Goal: Transaction & Acquisition: Purchase product/service

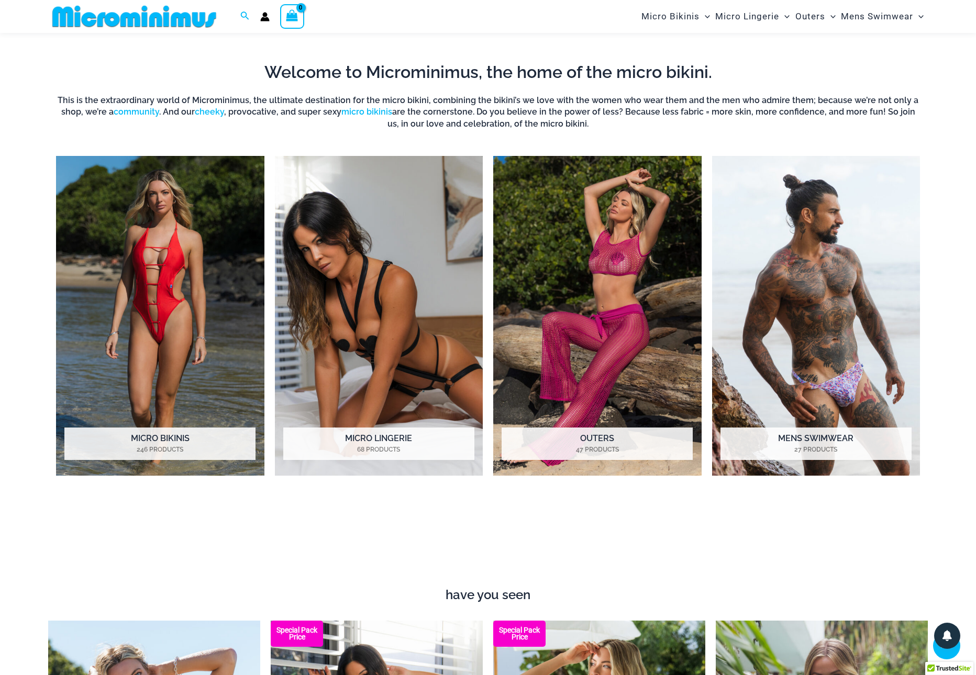
scroll to position [790, 0]
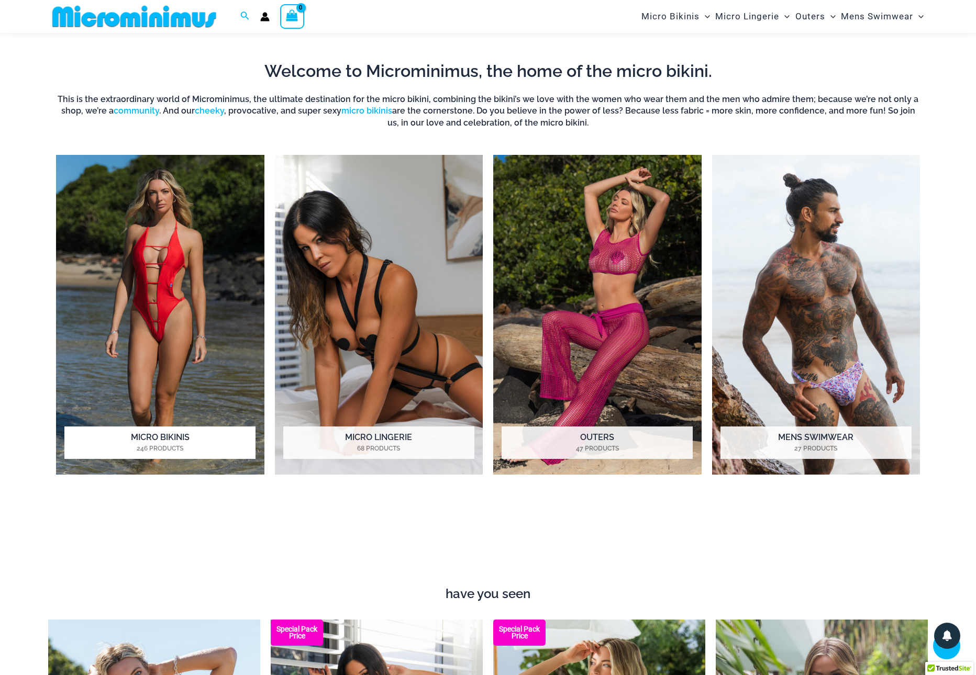
click at [190, 274] on img "Visit product category Micro Bikinis" at bounding box center [160, 315] width 208 height 320
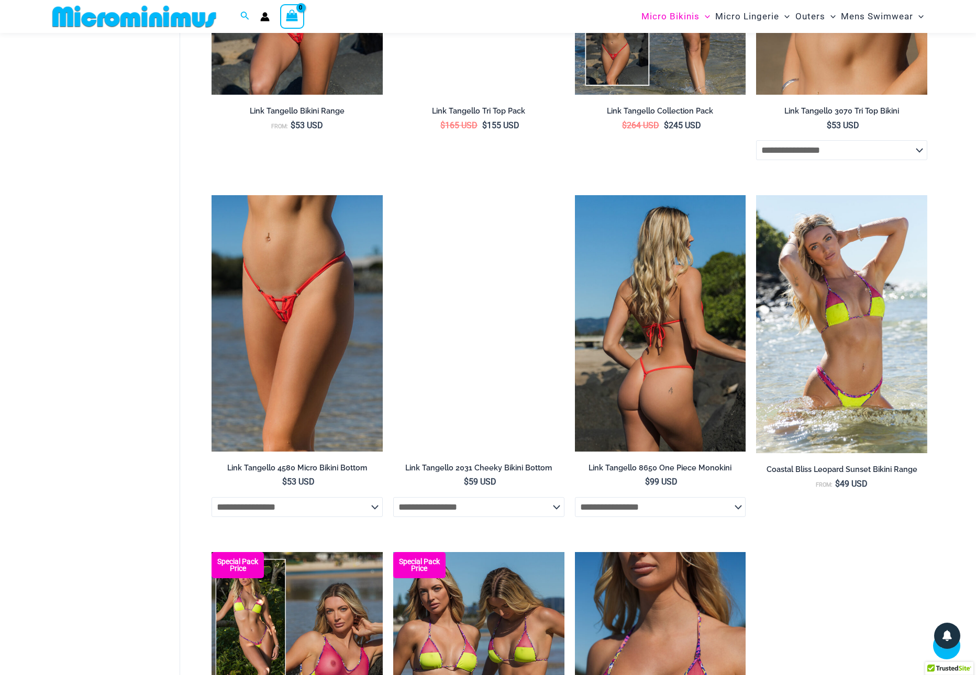
scroll to position [1196, 0]
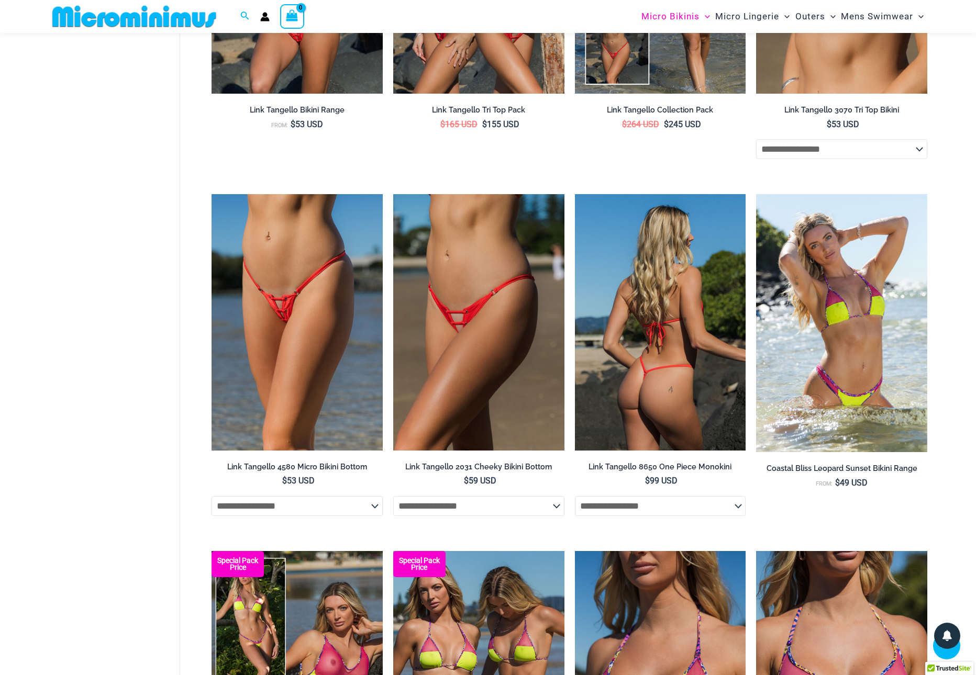
click at [652, 345] on img at bounding box center [660, 322] width 171 height 257
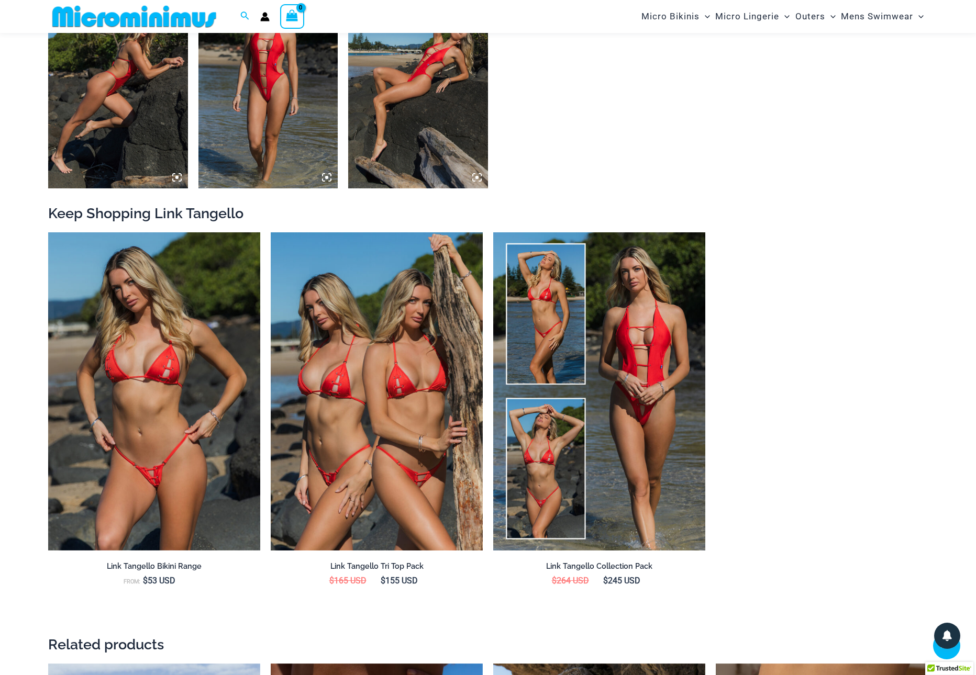
scroll to position [1227, 0]
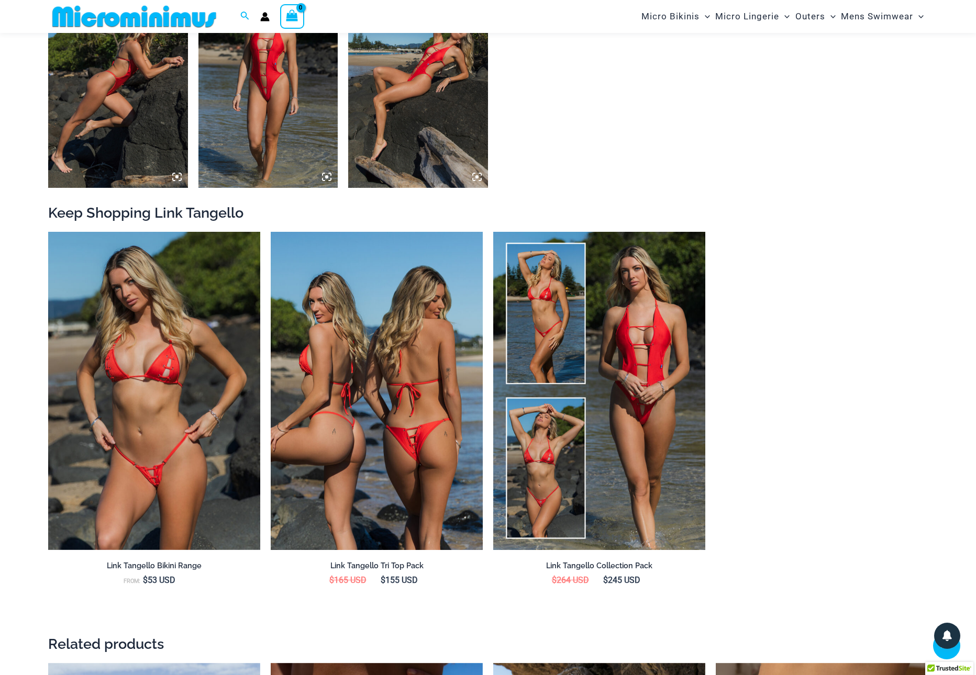
click at [440, 442] on img at bounding box center [377, 391] width 212 height 318
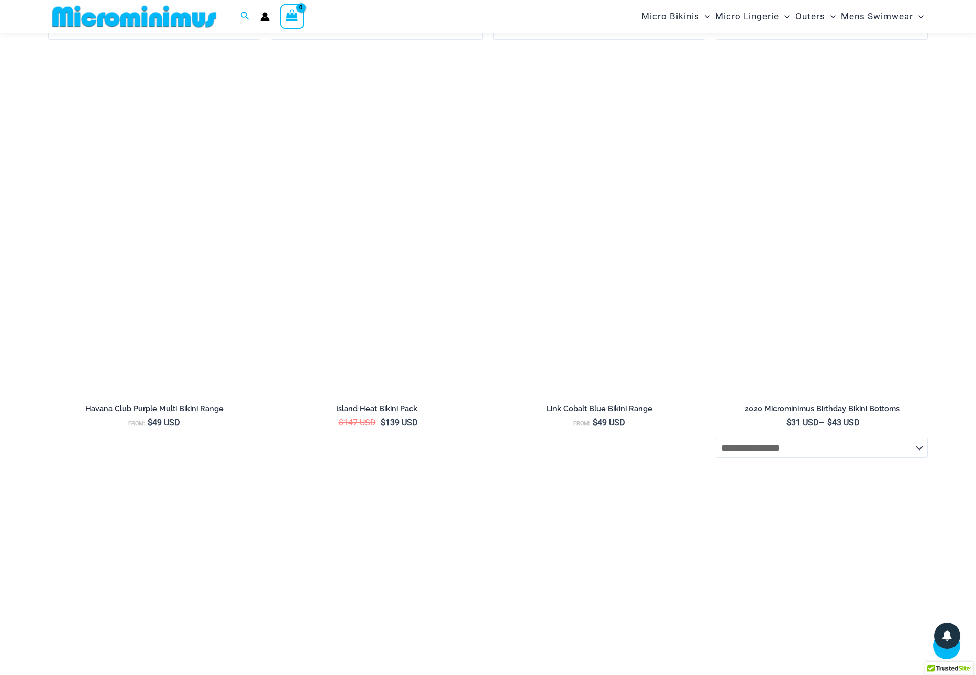
scroll to position [2537, 0]
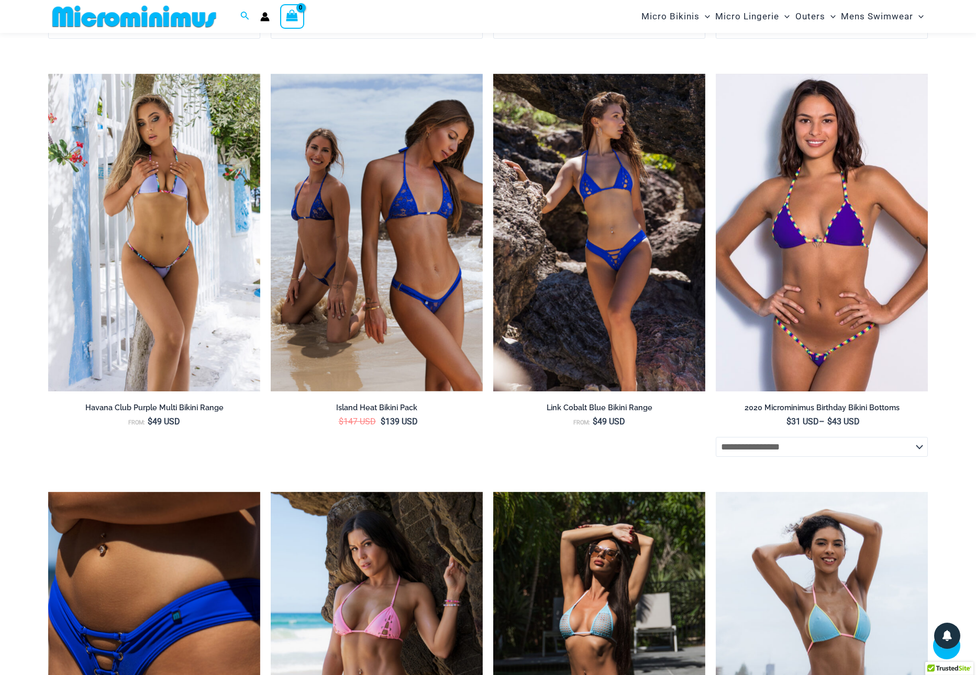
click at [827, 266] on img at bounding box center [822, 233] width 212 height 318
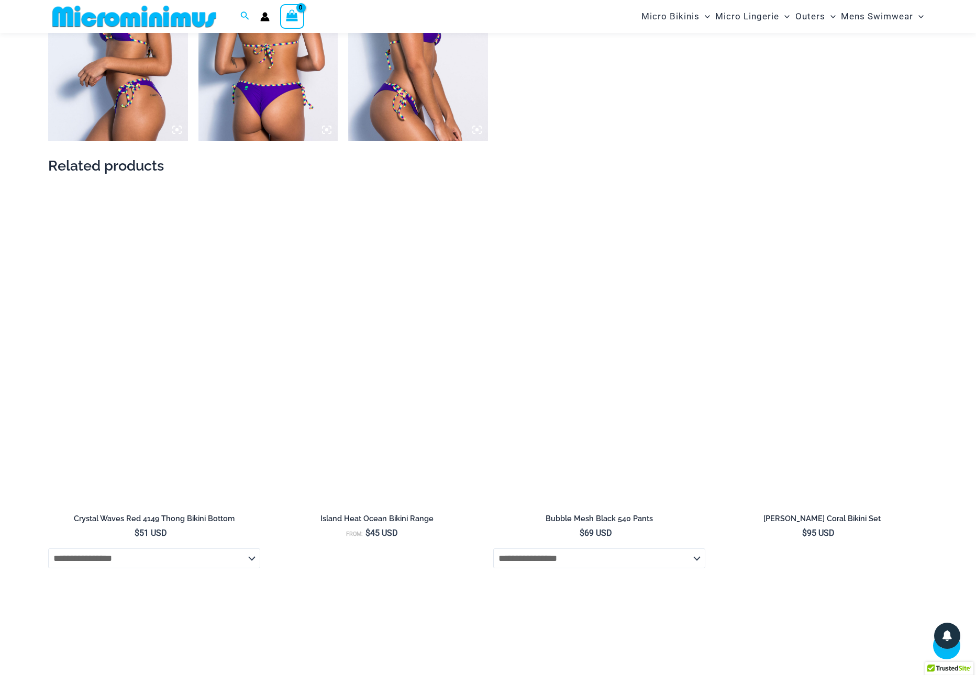
scroll to position [1464, 0]
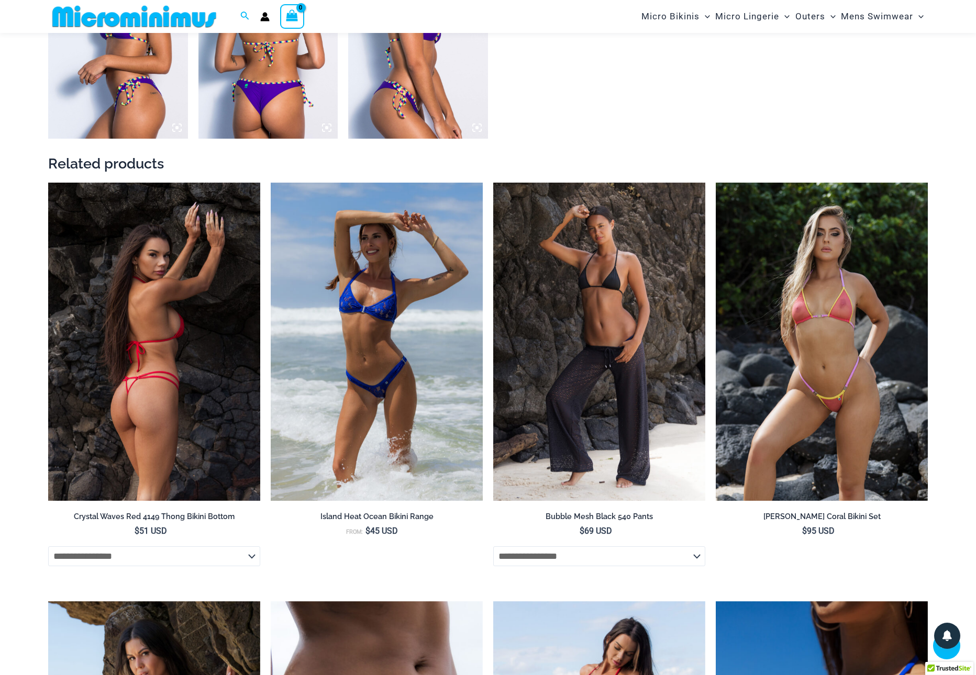
click at [207, 318] on img at bounding box center [154, 342] width 212 height 318
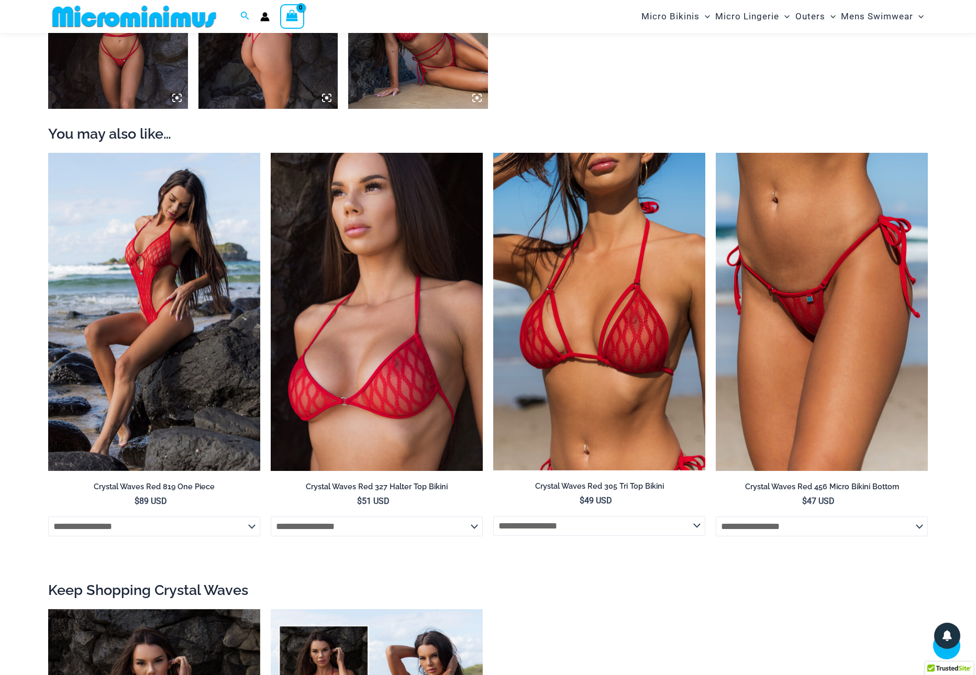
scroll to position [1088, 0]
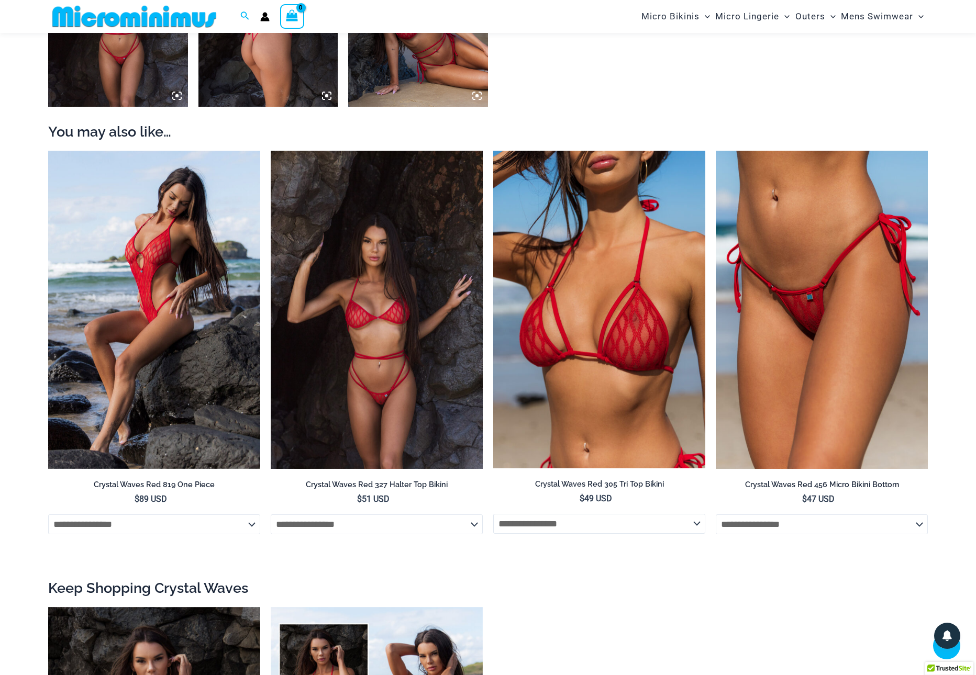
click at [377, 334] on img at bounding box center [377, 310] width 212 height 318
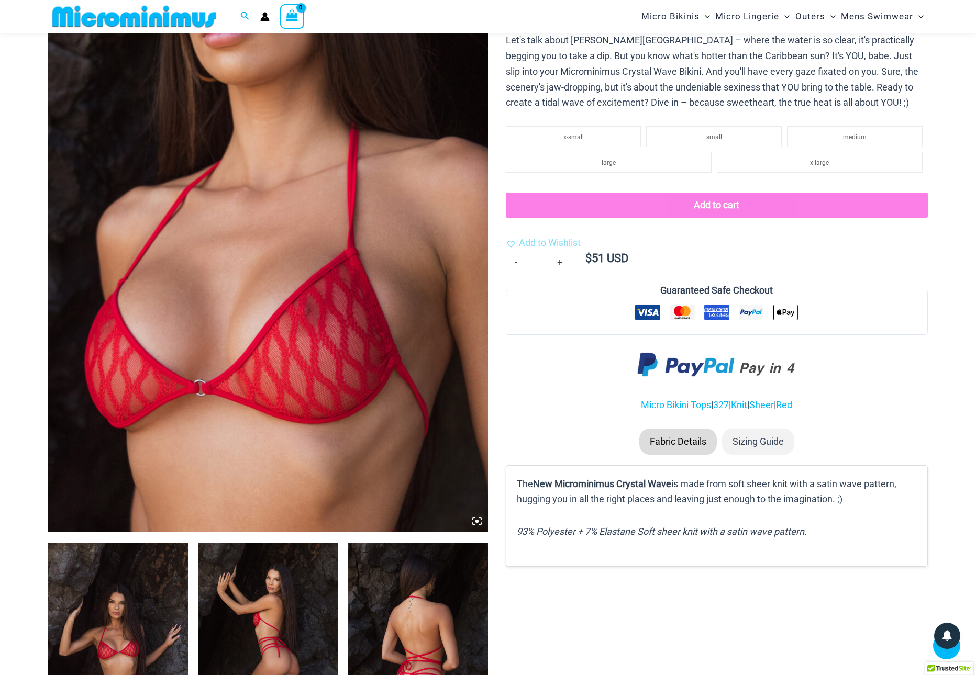
scroll to position [249, 0]
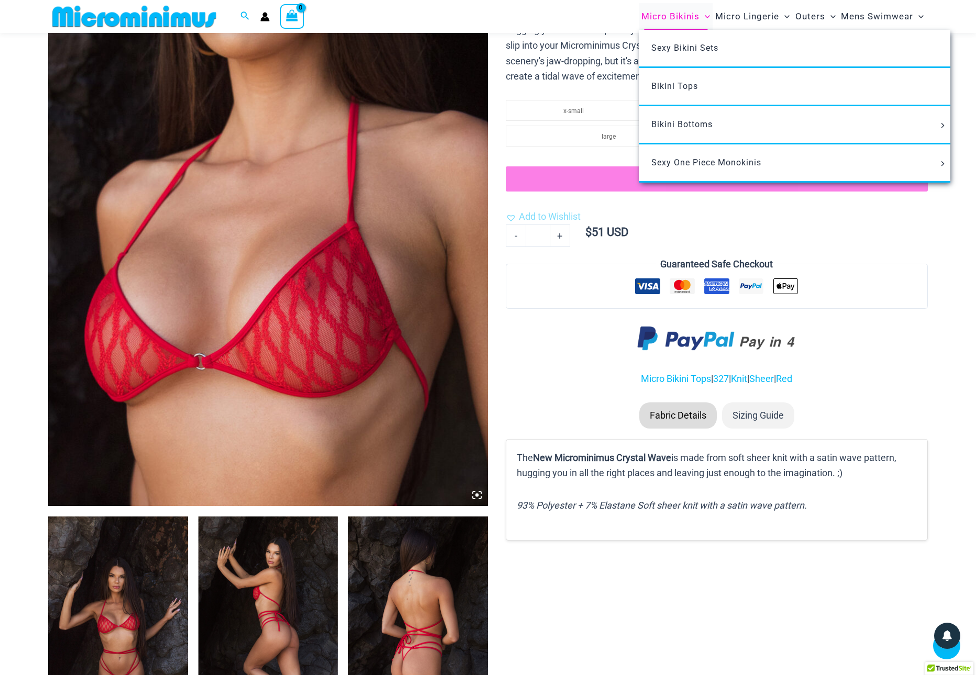
click at [663, 18] on span "Micro Bikinis" at bounding box center [670, 16] width 58 height 27
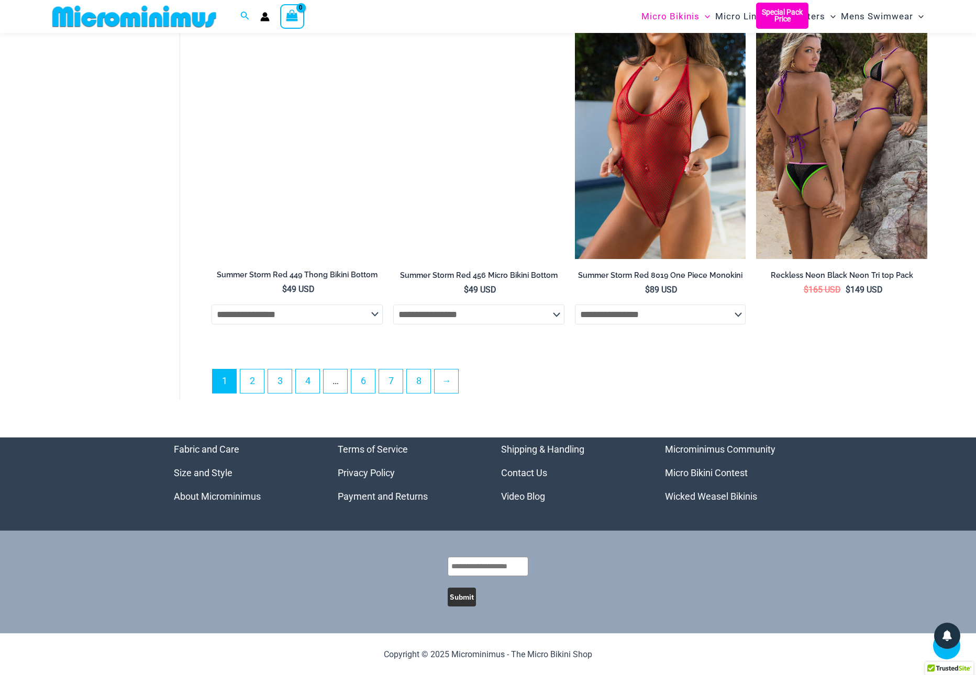
scroll to position [2827, 0]
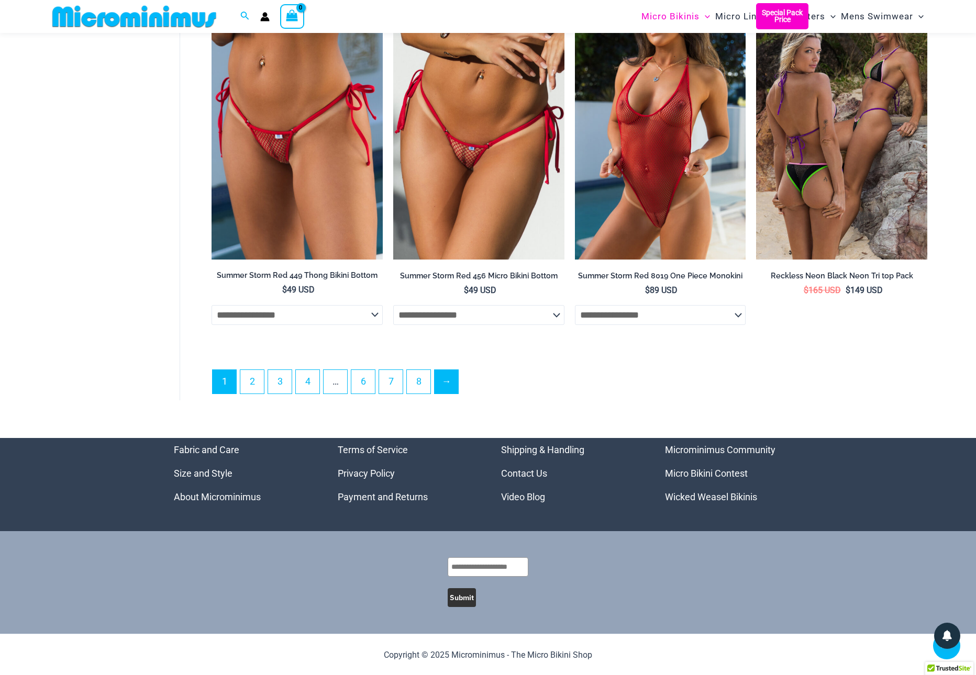
click at [449, 380] on link "→" at bounding box center [447, 382] width 24 height 24
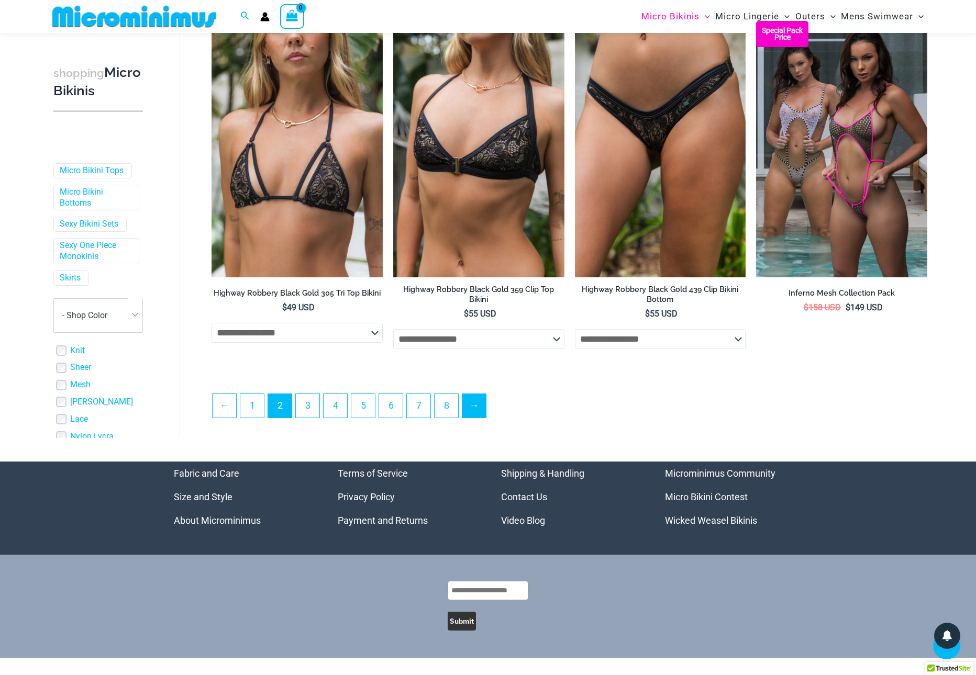
scroll to position [2615, 0]
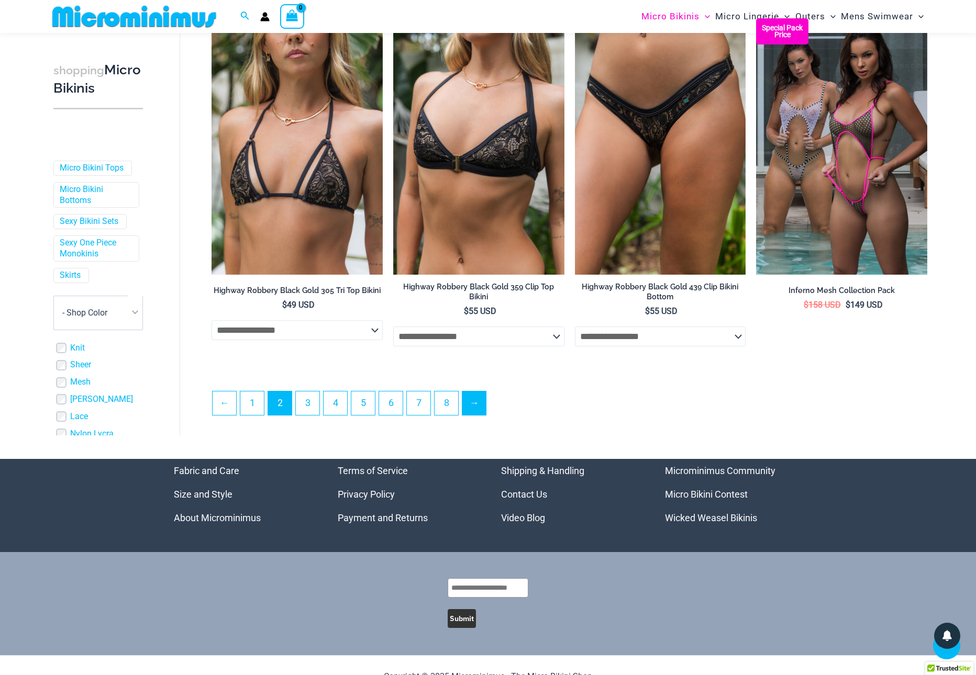
click at [483, 408] on link "→" at bounding box center [474, 404] width 24 height 24
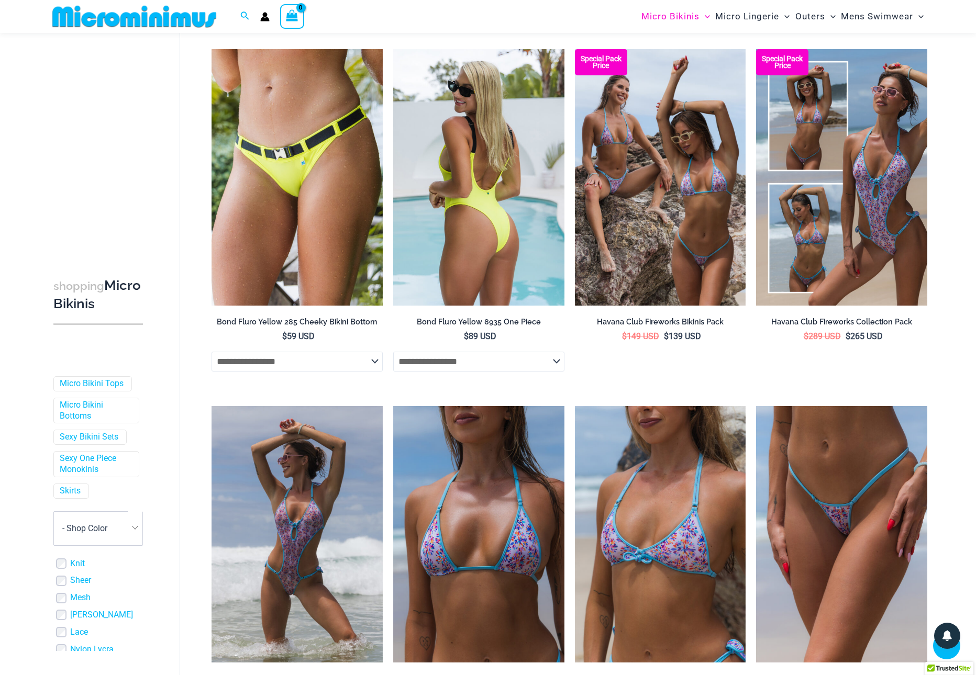
scroll to position [1123, 0]
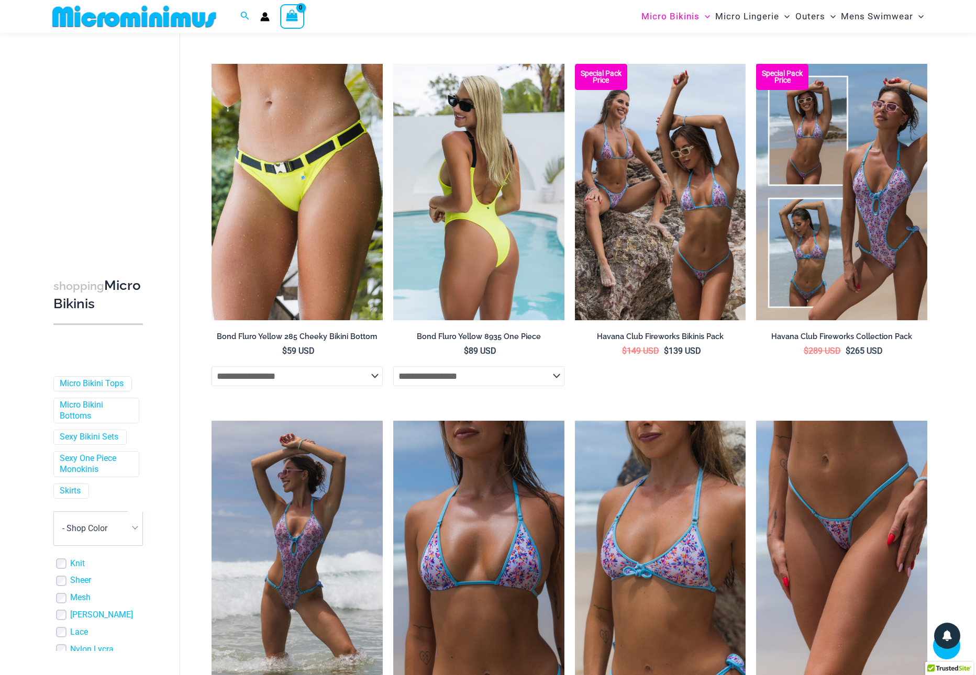
click at [475, 258] on img at bounding box center [478, 192] width 171 height 257
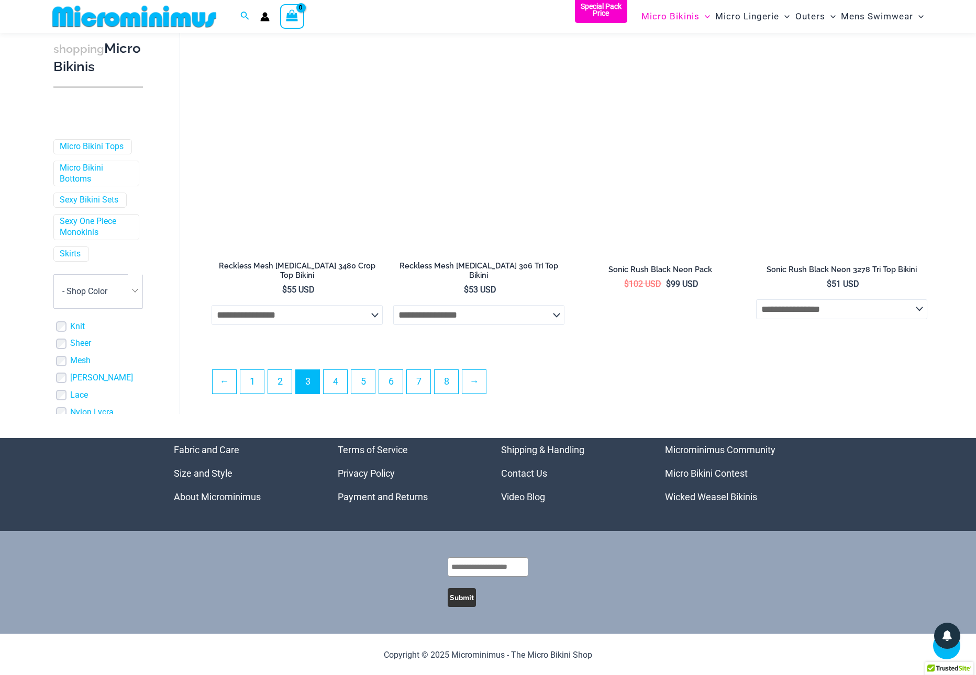
scroll to position [2630, 0]
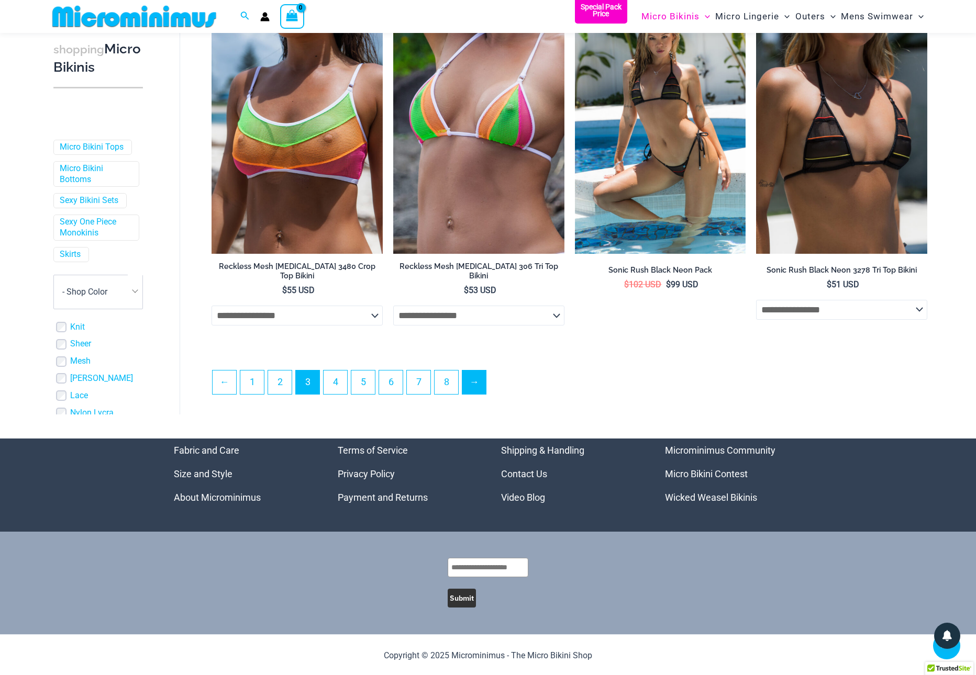
click at [486, 380] on link "→" at bounding box center [474, 383] width 24 height 24
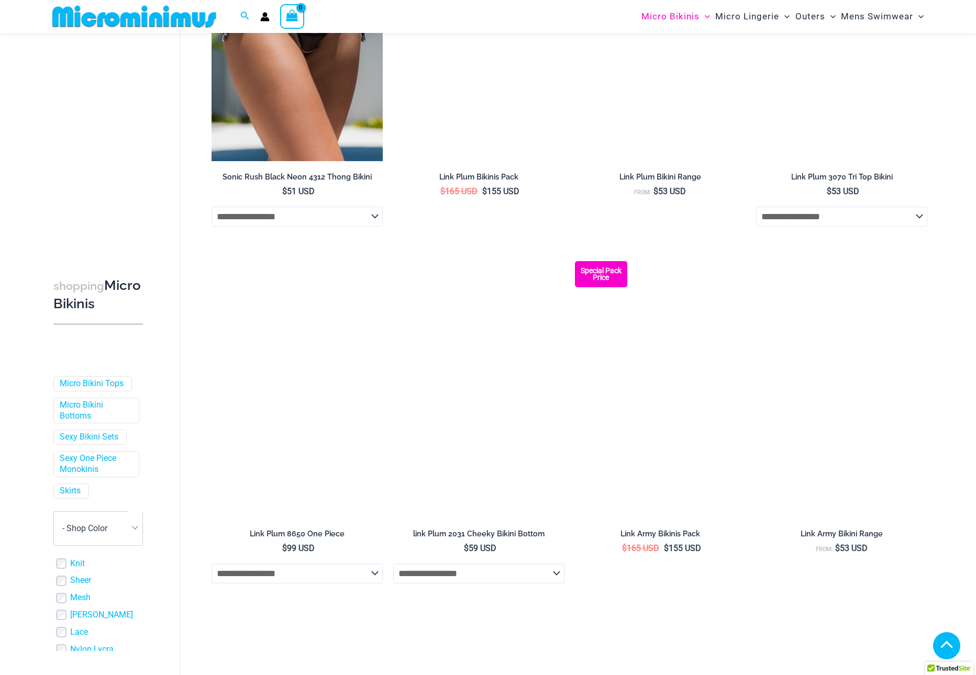
scroll to position [211, 0]
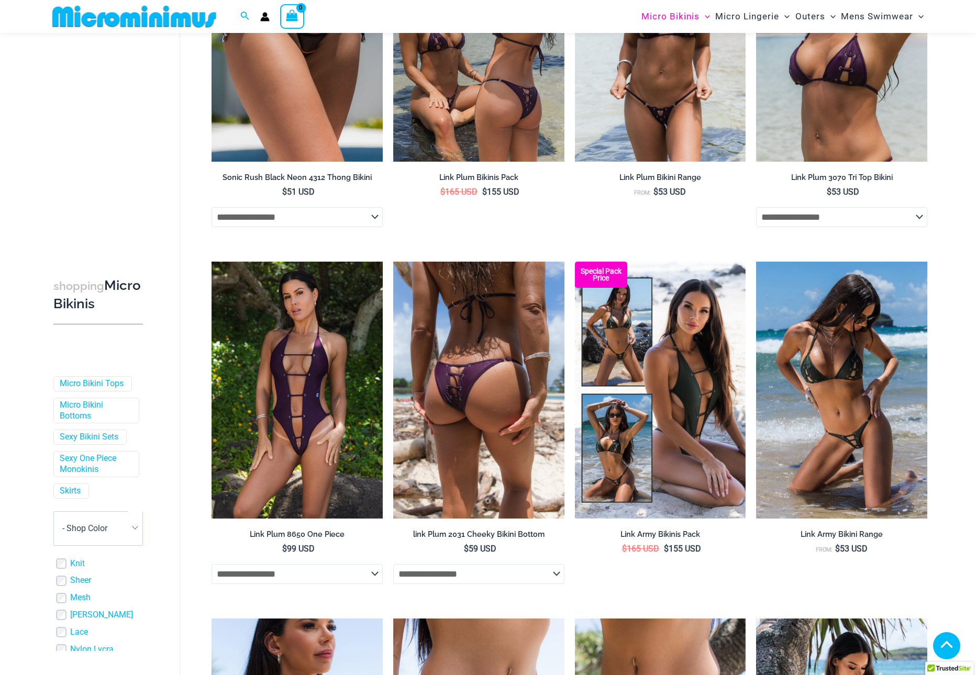
click at [482, 373] on img at bounding box center [478, 390] width 171 height 257
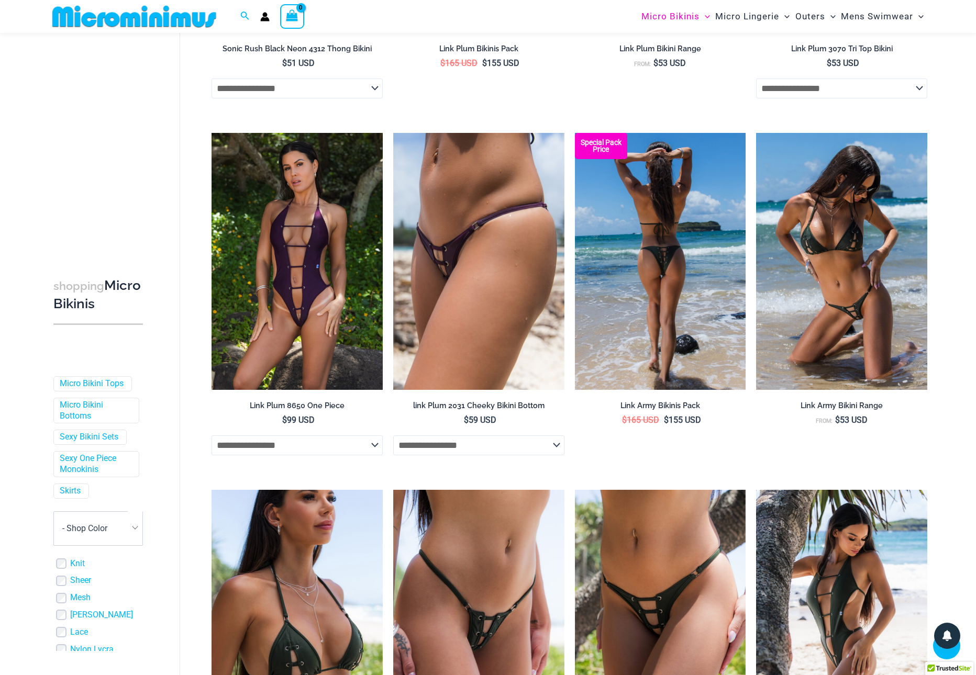
scroll to position [344, 0]
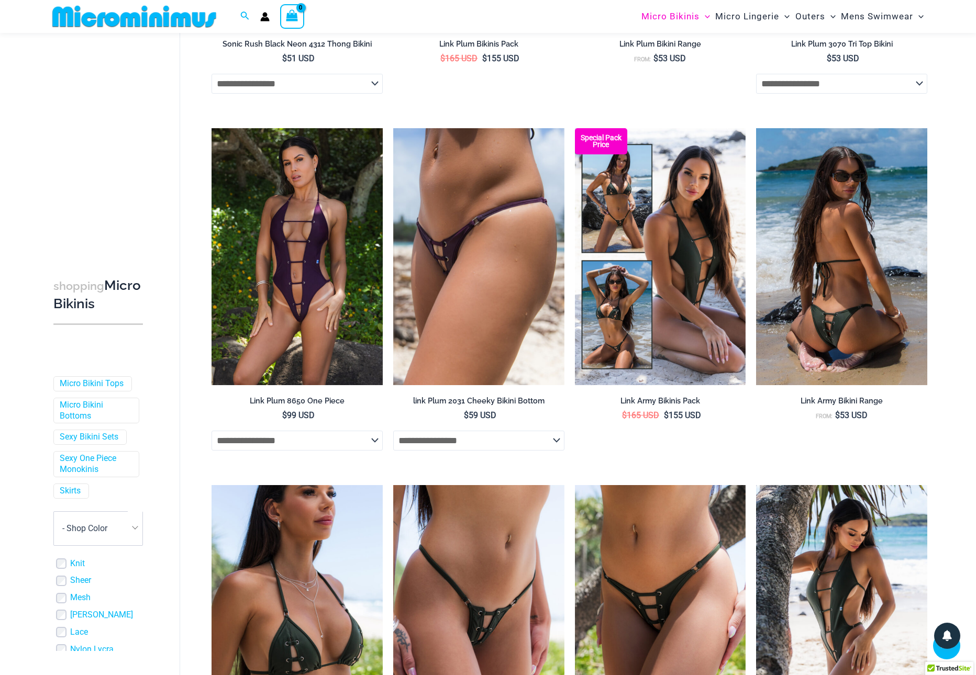
click at [808, 295] on img at bounding box center [841, 256] width 171 height 257
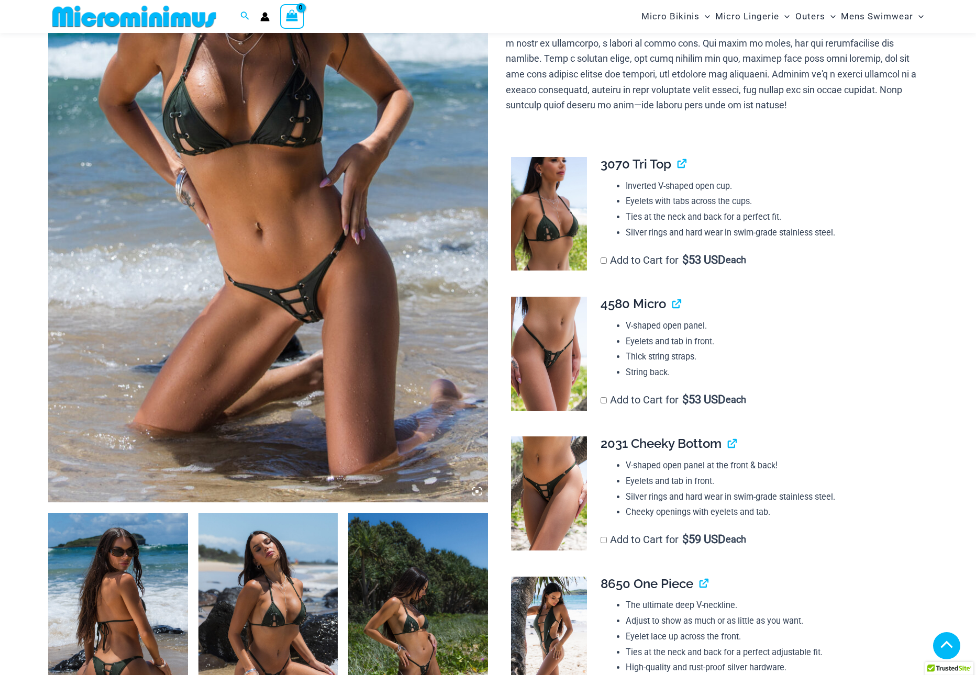
scroll to position [251, 0]
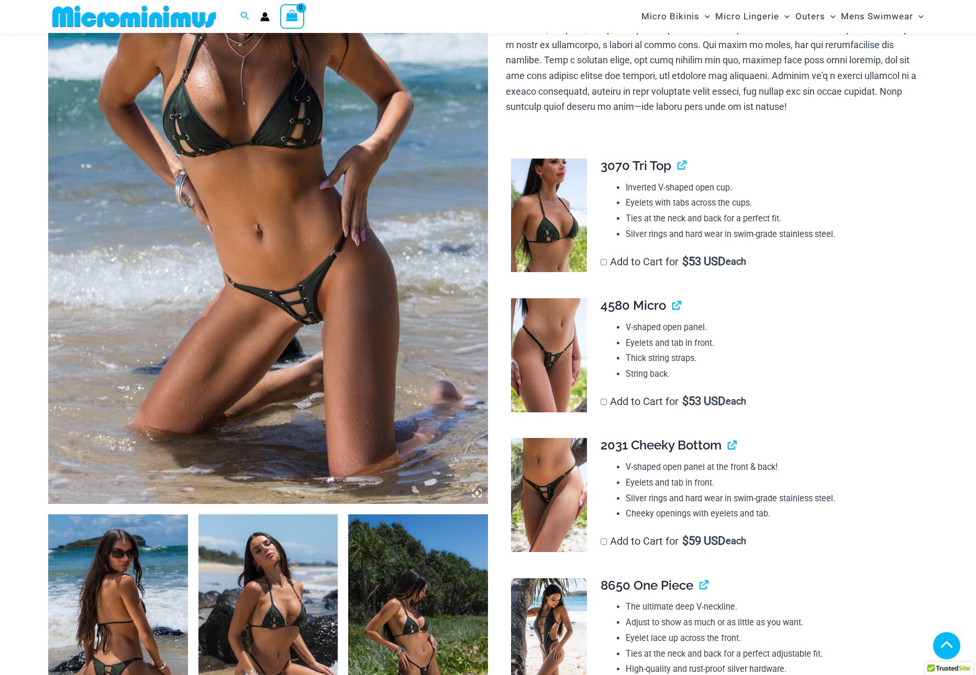
click at [598, 259] on td "**********" at bounding box center [759, 220] width 338 height 140
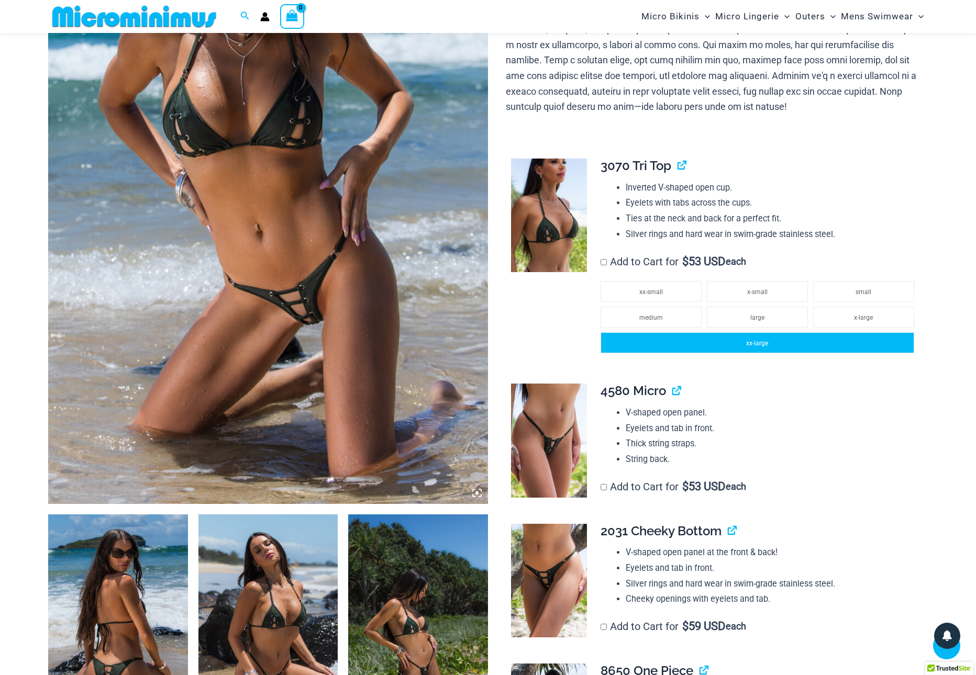
click at [794, 340] on li "xx-large" at bounding box center [757, 342] width 314 height 21
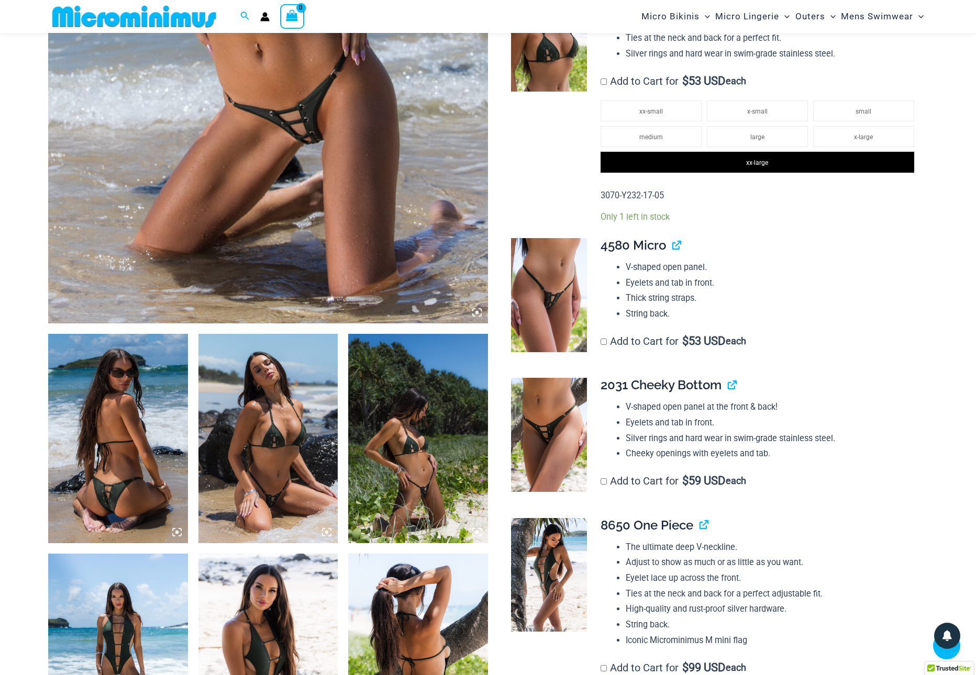
scroll to position [454, 0]
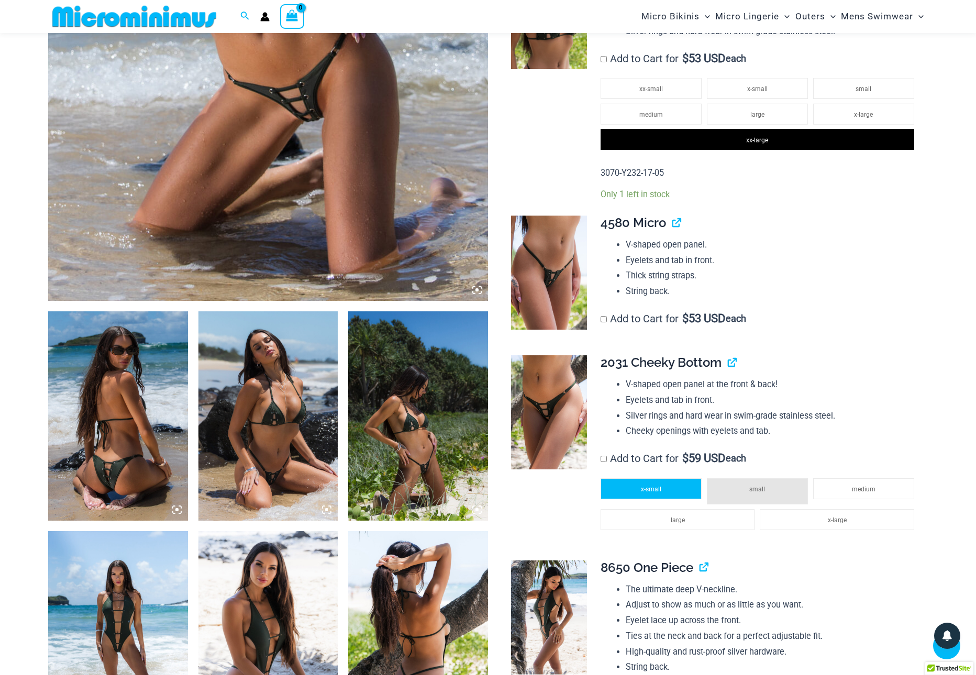
click at [656, 486] on span "x-small" at bounding box center [651, 489] width 20 height 7
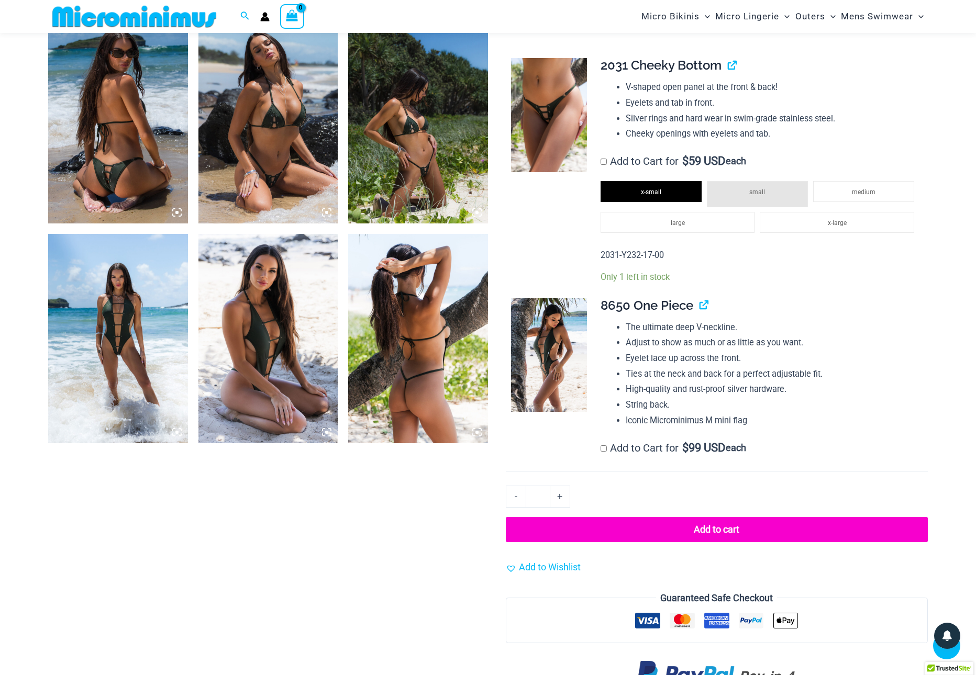
scroll to position [757, 0]
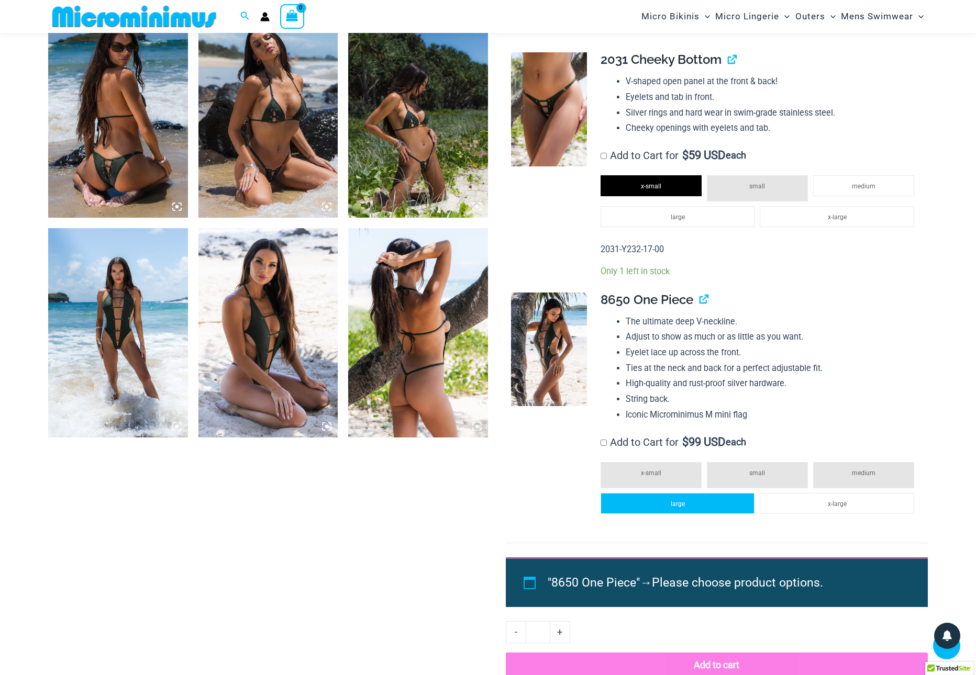
click at [696, 493] on li "large" at bounding box center [677, 503] width 154 height 21
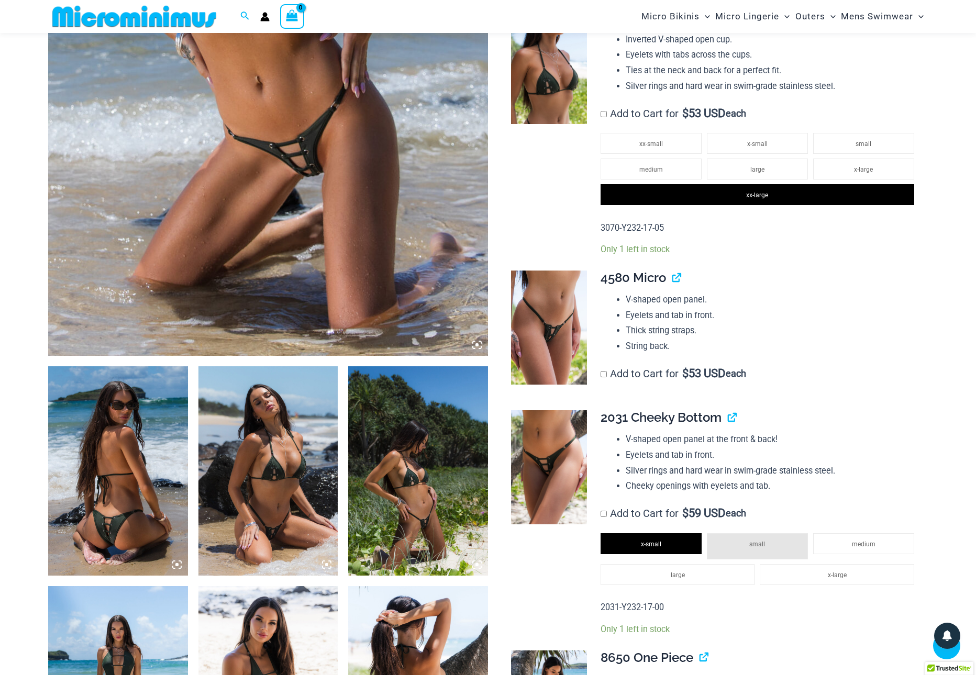
scroll to position [402, 0]
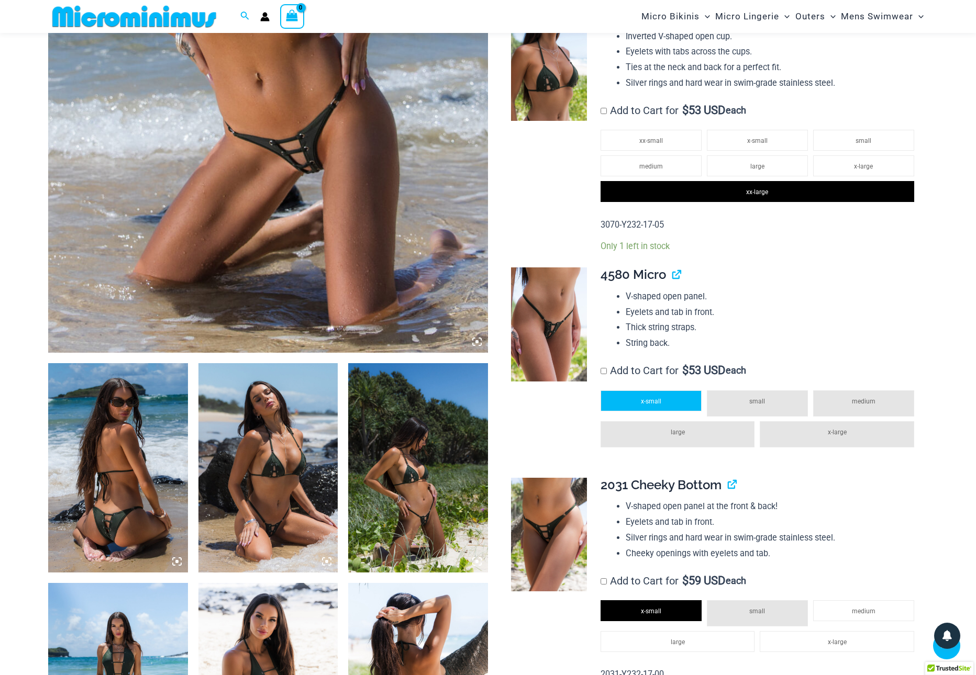
click at [668, 394] on li "x-small" at bounding box center [650, 401] width 101 height 21
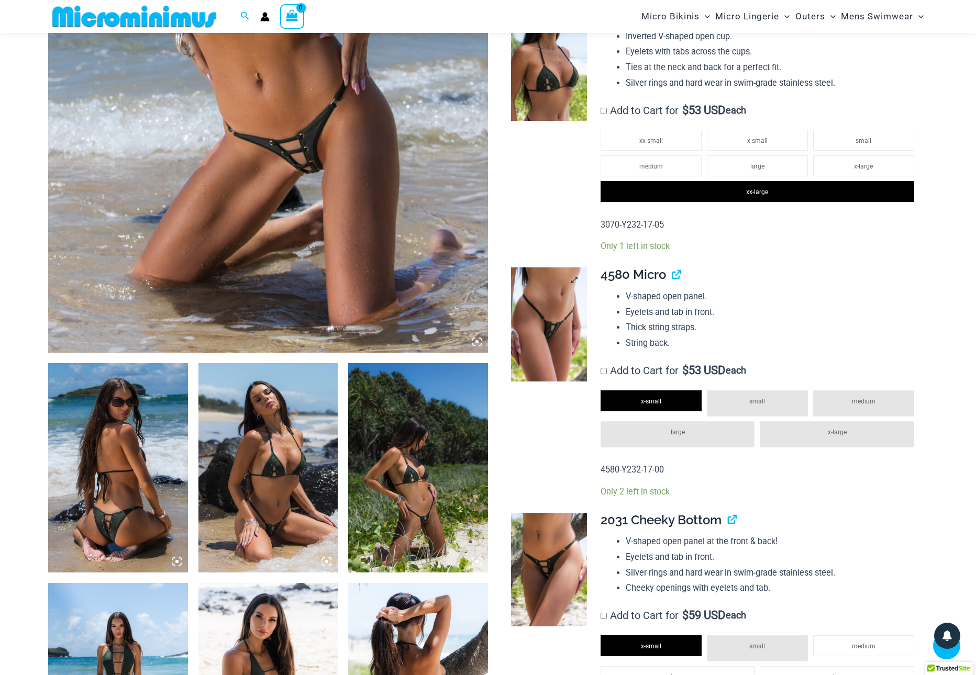
click at [553, 300] on img at bounding box center [549, 325] width 76 height 114
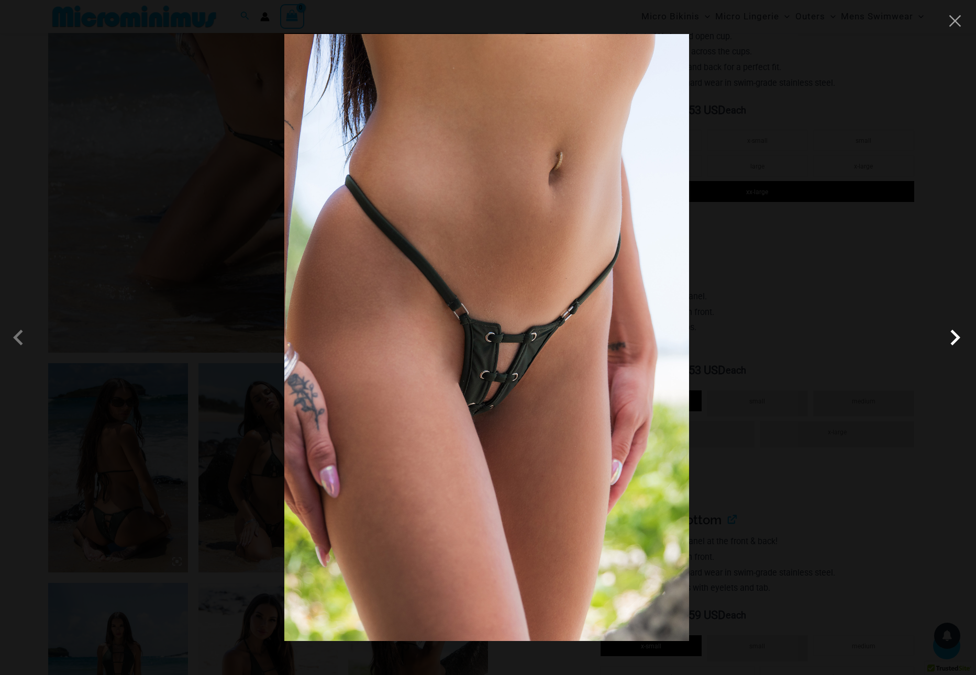
click at [955, 345] on span at bounding box center [954, 337] width 31 height 31
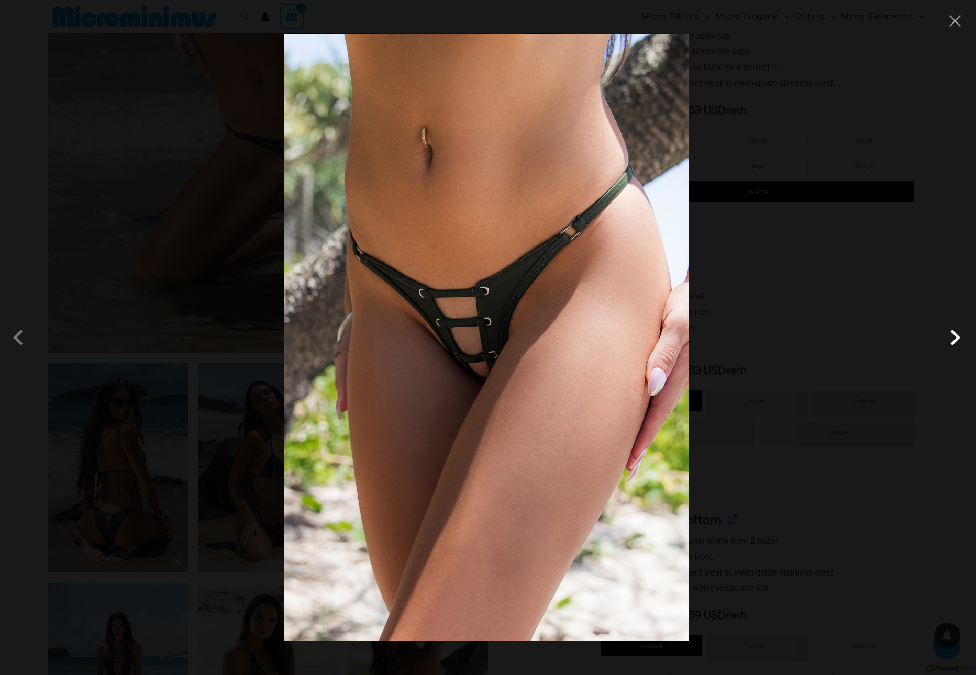
click at [955, 345] on span at bounding box center [954, 337] width 31 height 31
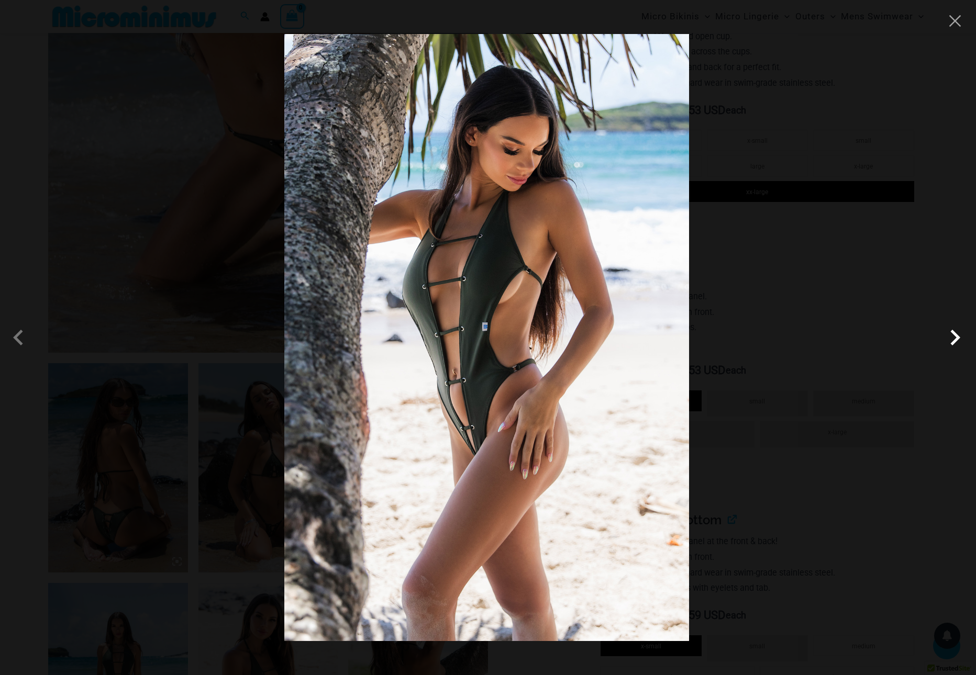
click at [955, 345] on span at bounding box center [954, 337] width 31 height 31
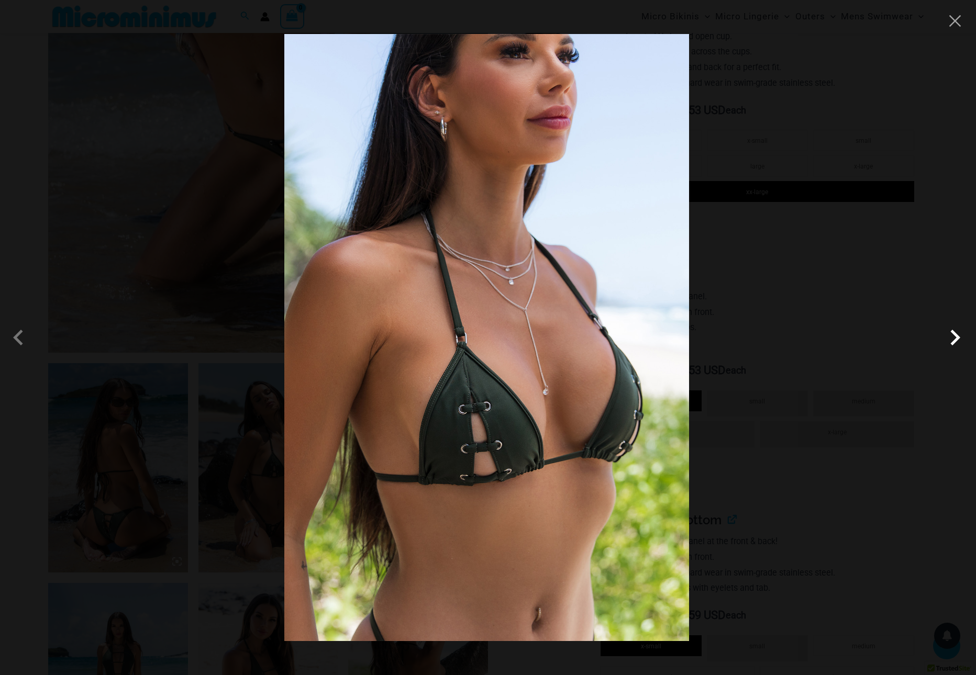
click at [955, 345] on span at bounding box center [954, 337] width 31 height 31
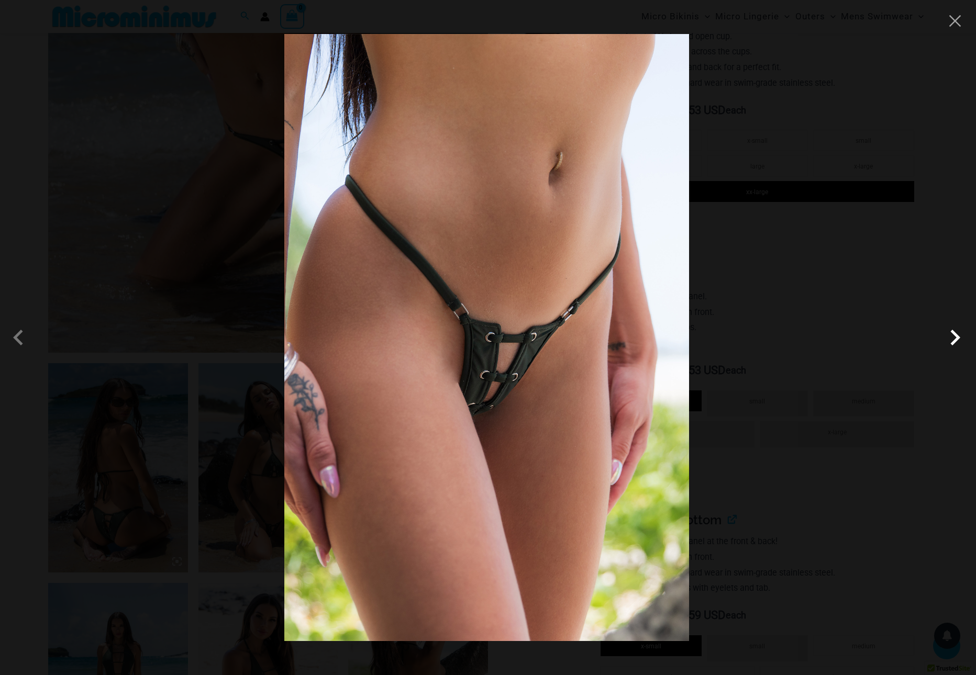
click at [955, 345] on span at bounding box center [954, 337] width 31 height 31
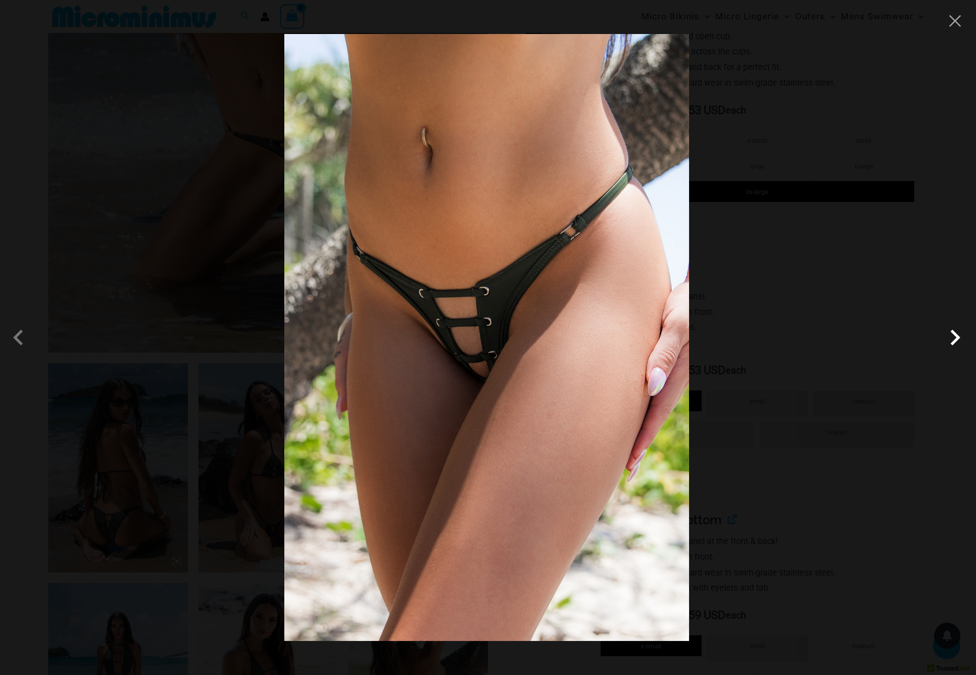
click at [955, 345] on span at bounding box center [954, 337] width 31 height 31
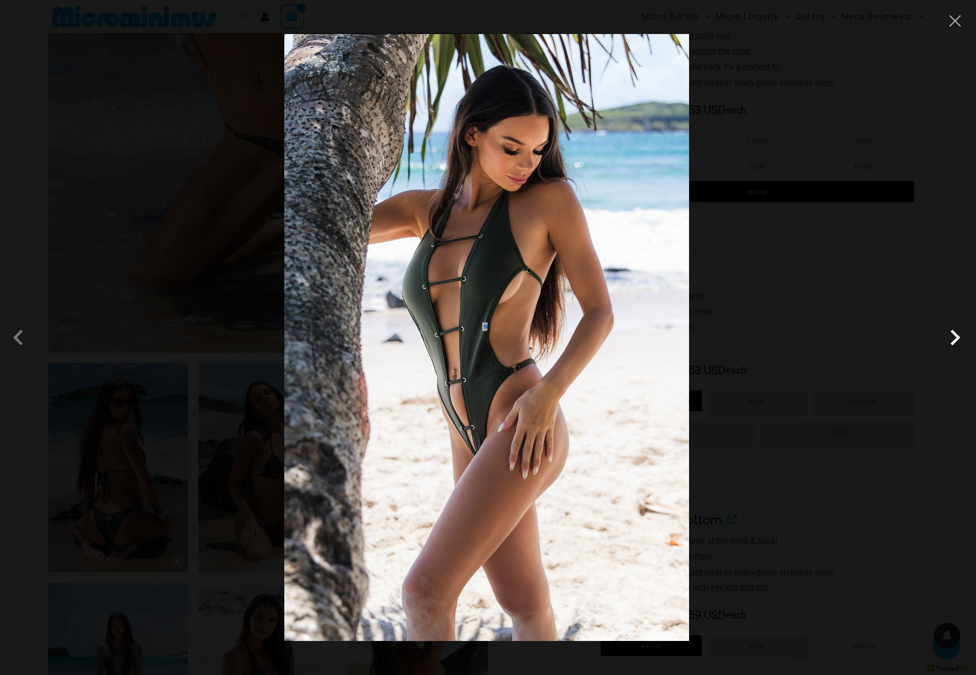
click at [955, 345] on span at bounding box center [954, 337] width 31 height 31
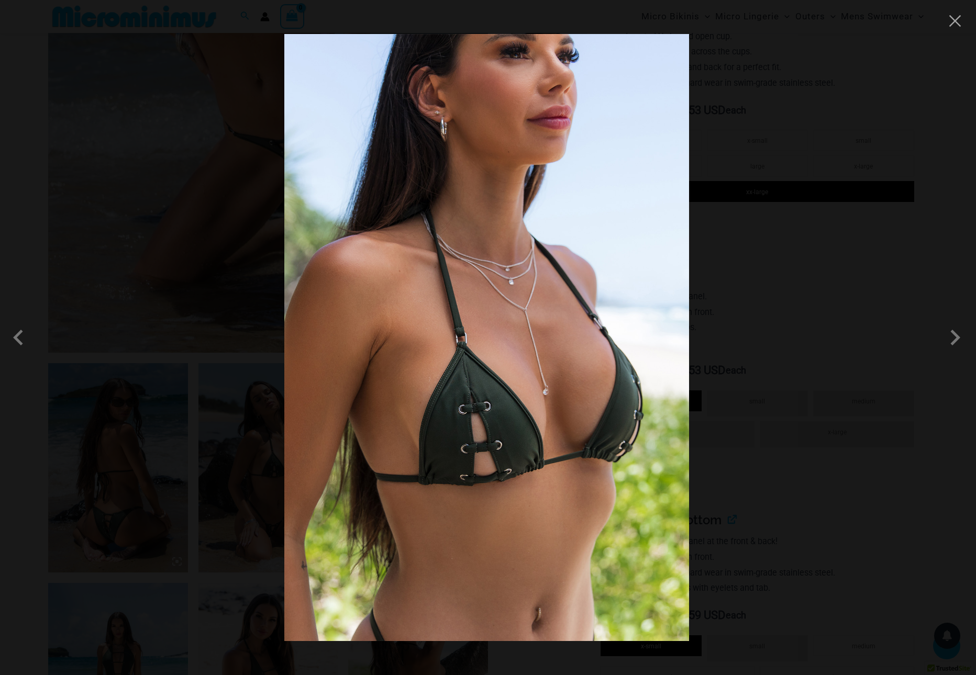
click at [957, 34] on div at bounding box center [488, 337] width 976 height 675
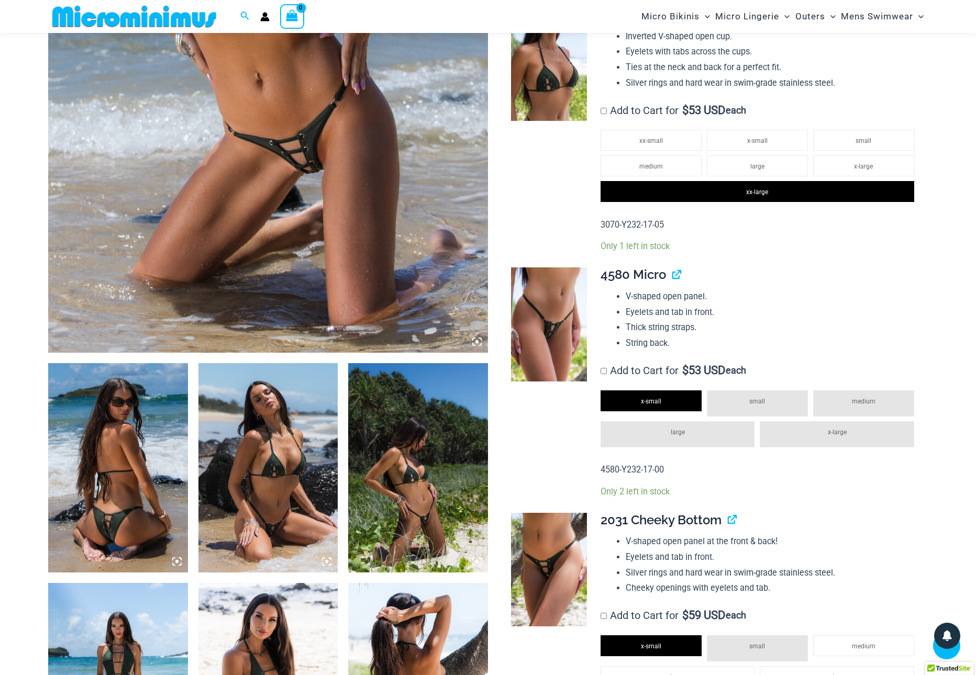
click at [358, 227] on img at bounding box center [268, 23] width 440 height 660
